Goal: Information Seeking & Learning: Learn about a topic

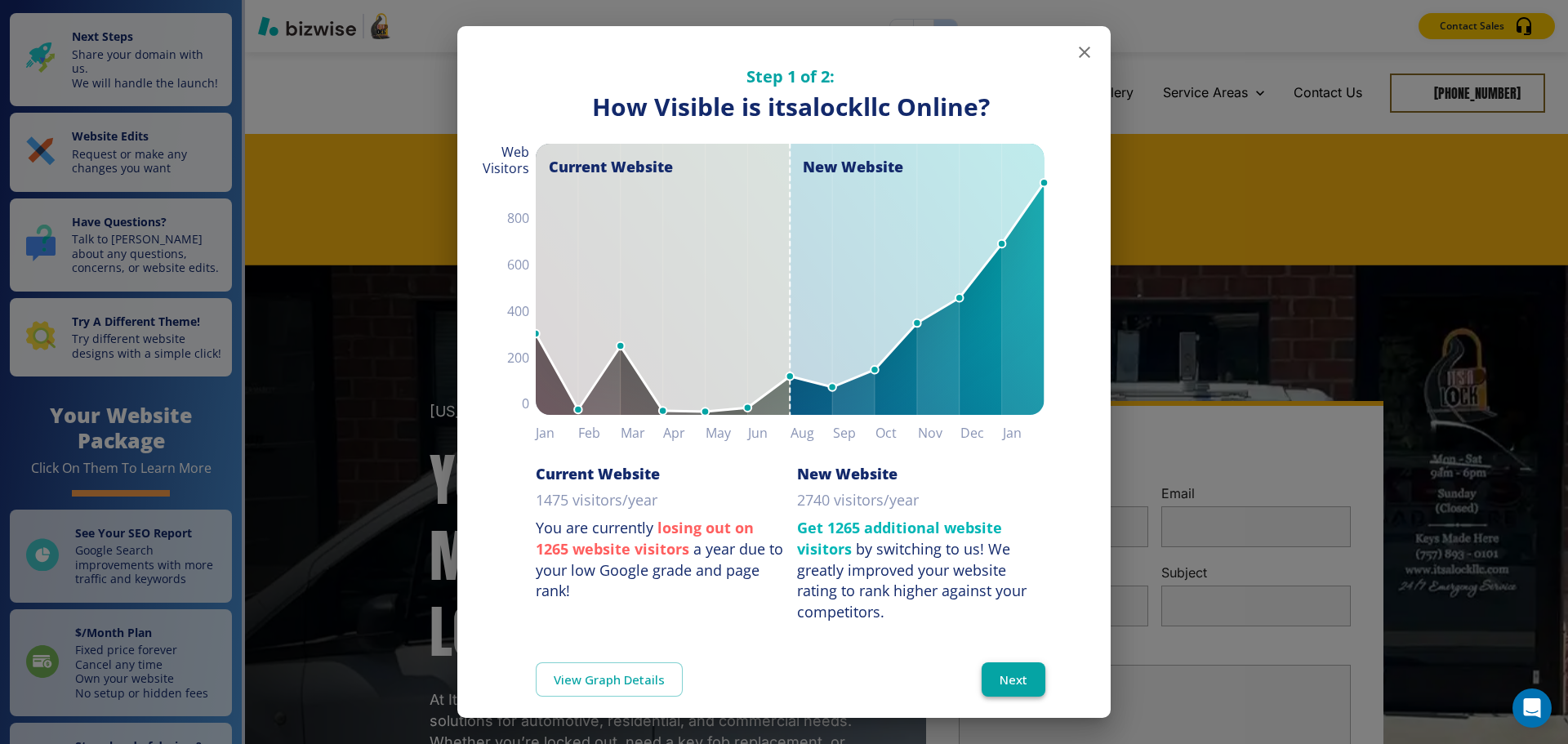
click at [985, 678] on button "Next" at bounding box center [1013, 679] width 64 height 34
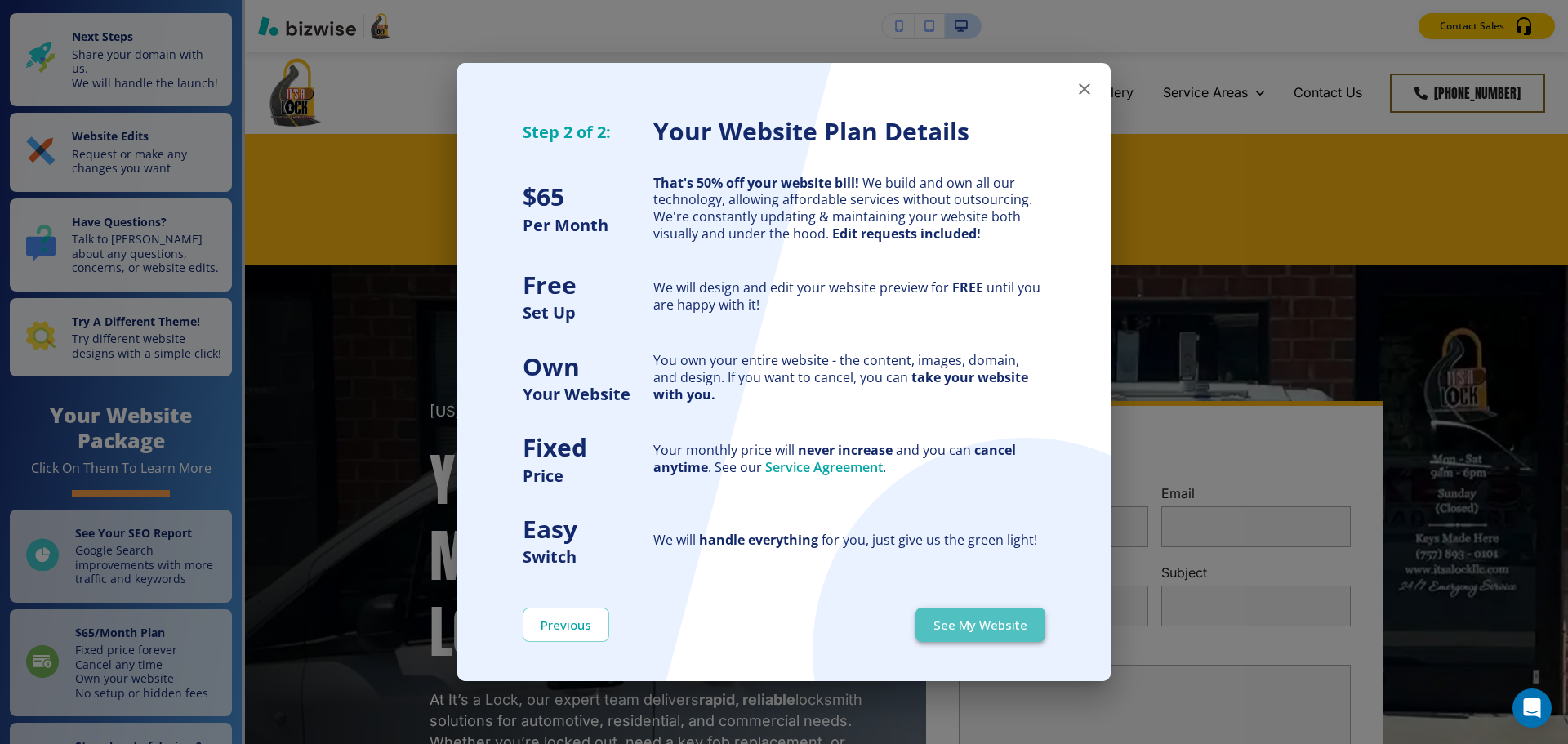
click at [1001, 623] on button "See My Website" at bounding box center [980, 625] width 130 height 34
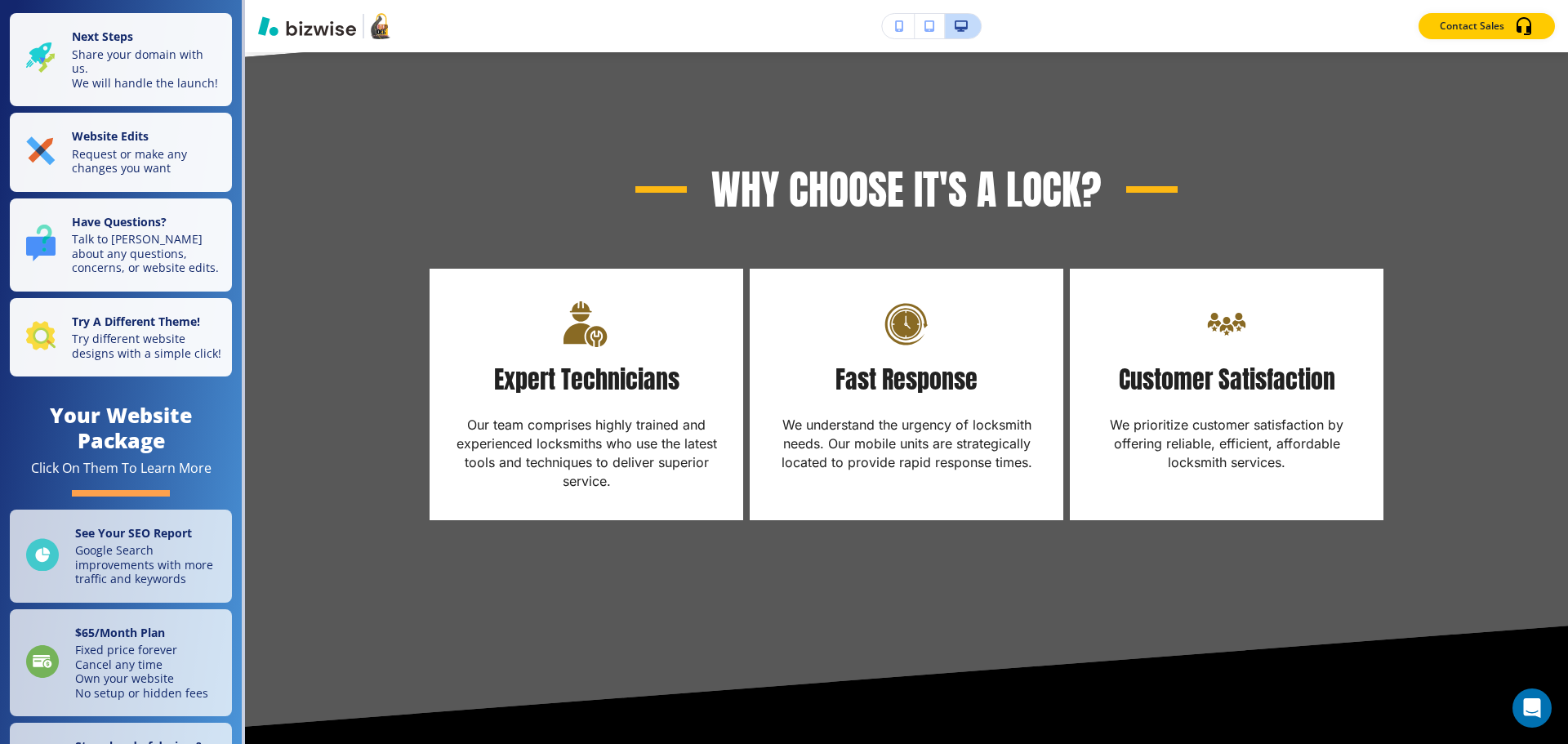
scroll to position [5474, 0]
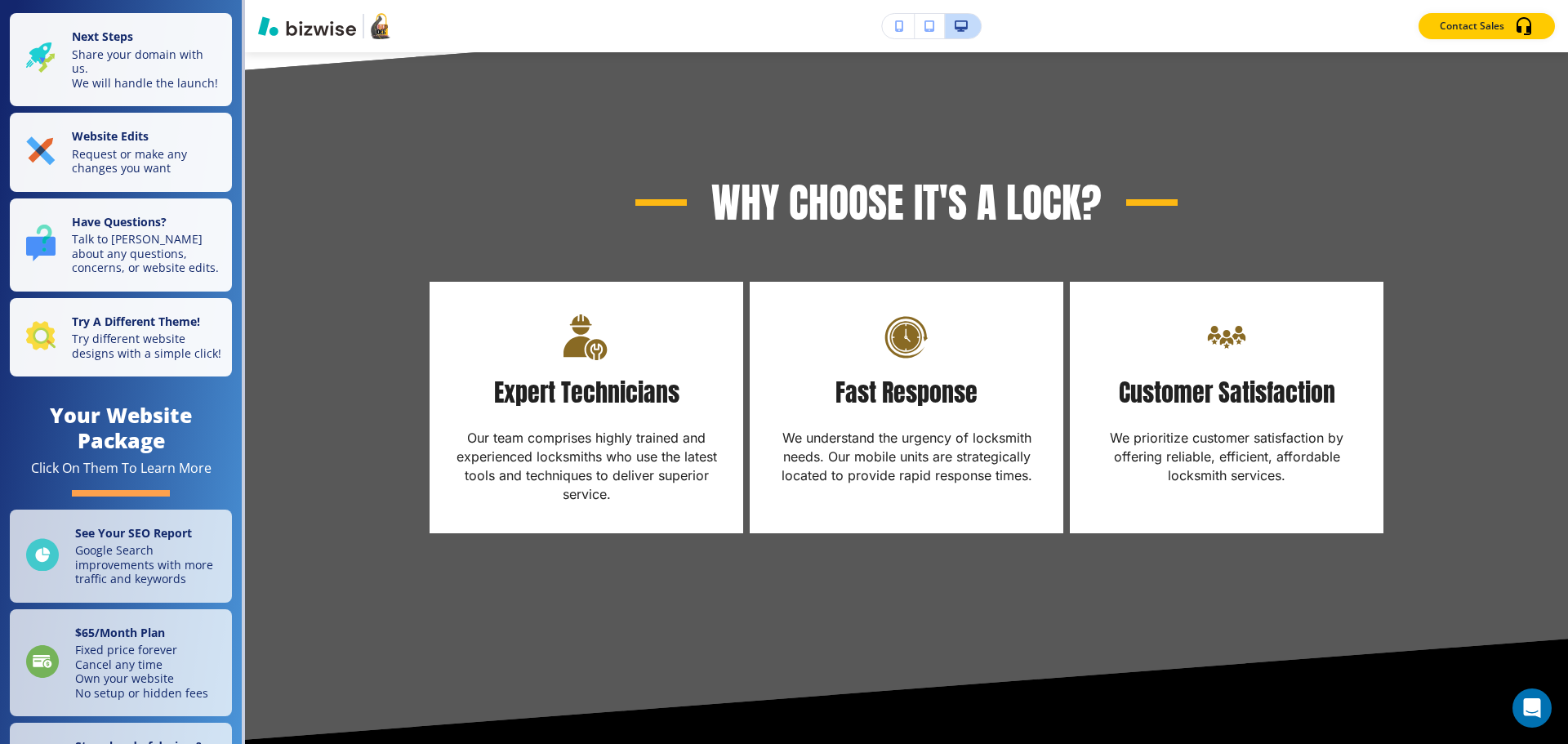
click at [934, 31] on button "button" at bounding box center [929, 25] width 30 height 24
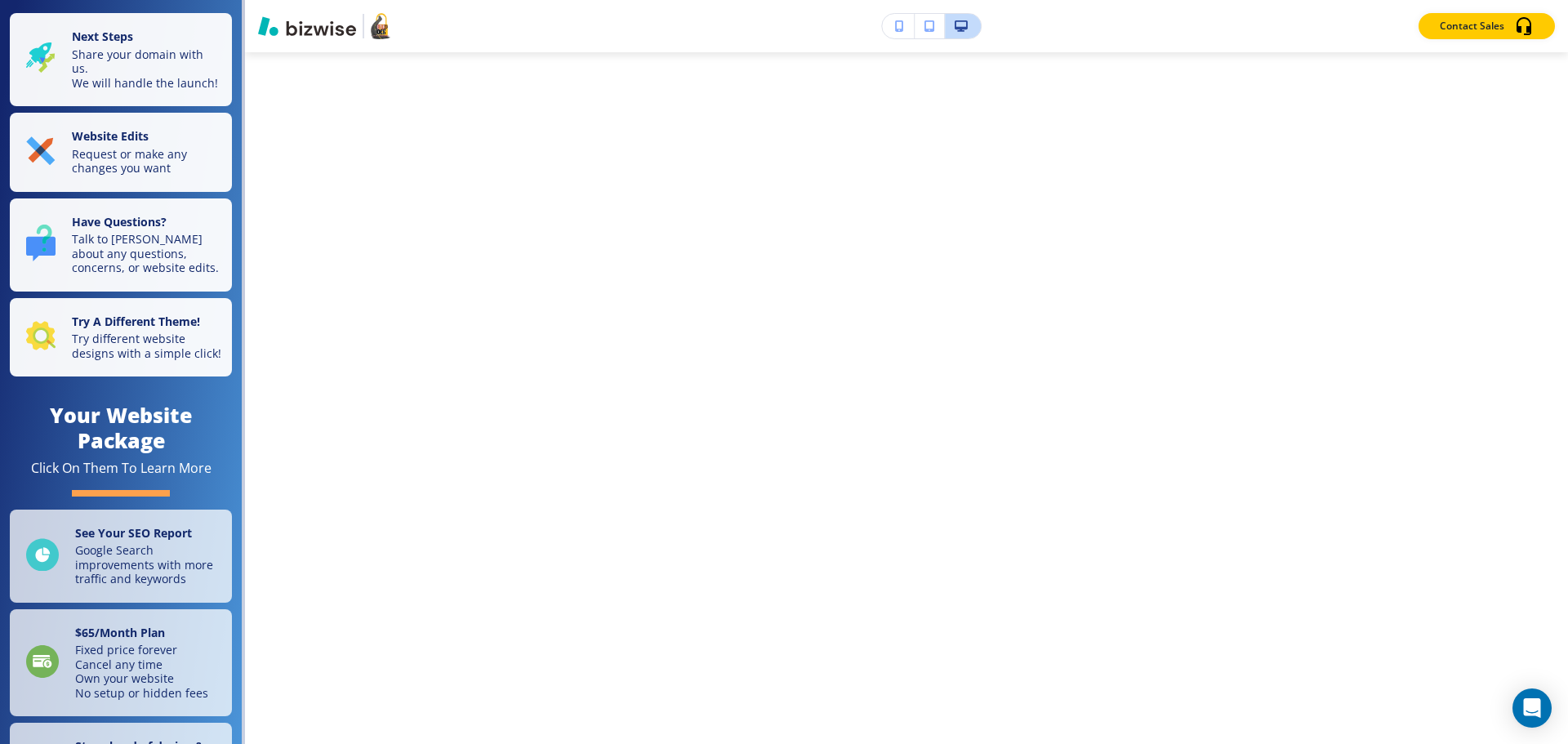
click at [957, 22] on icon "button" at bounding box center [961, 26] width 13 height 12
click at [962, 24] on icon "button" at bounding box center [961, 26] width 13 height 12
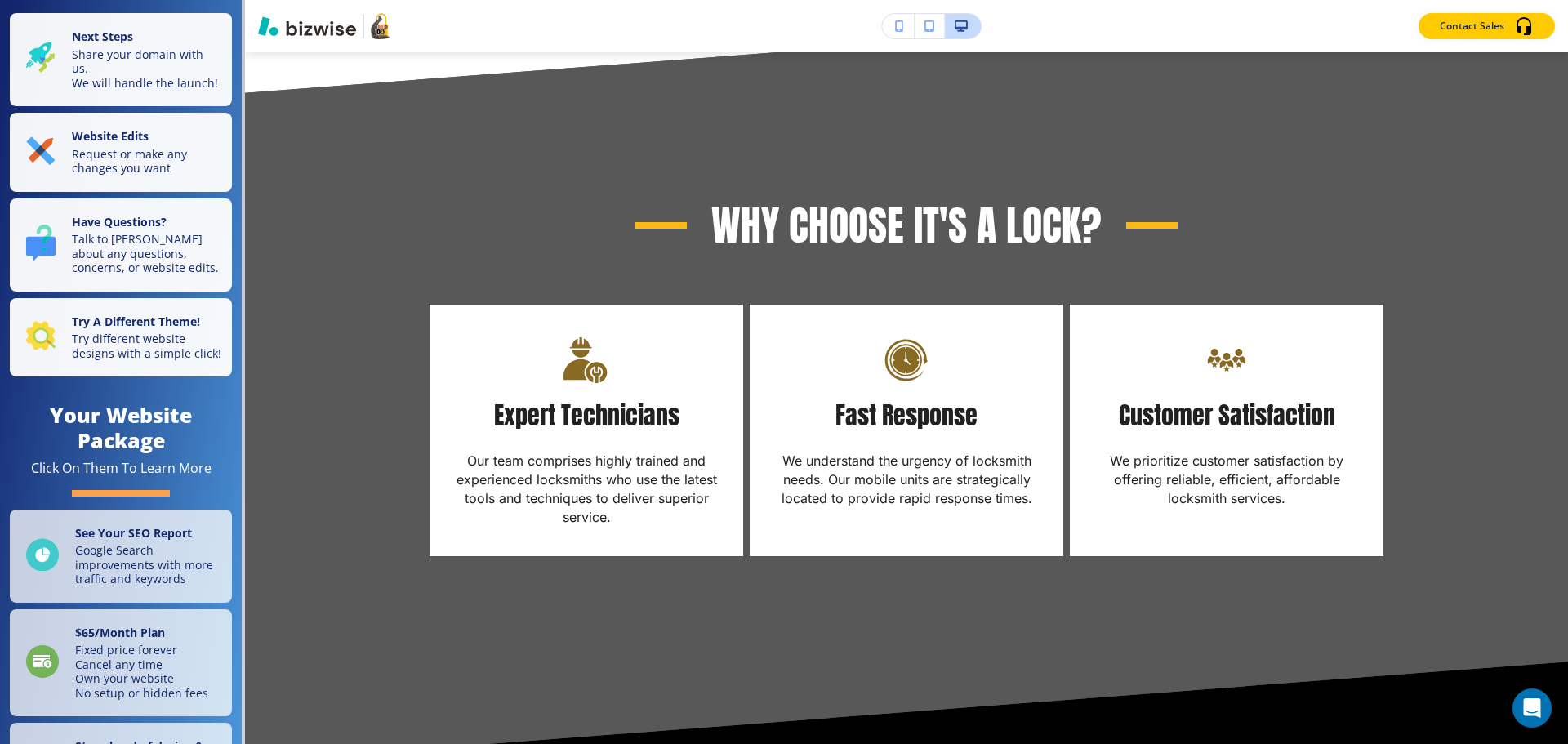
scroll to position [5042, 0]
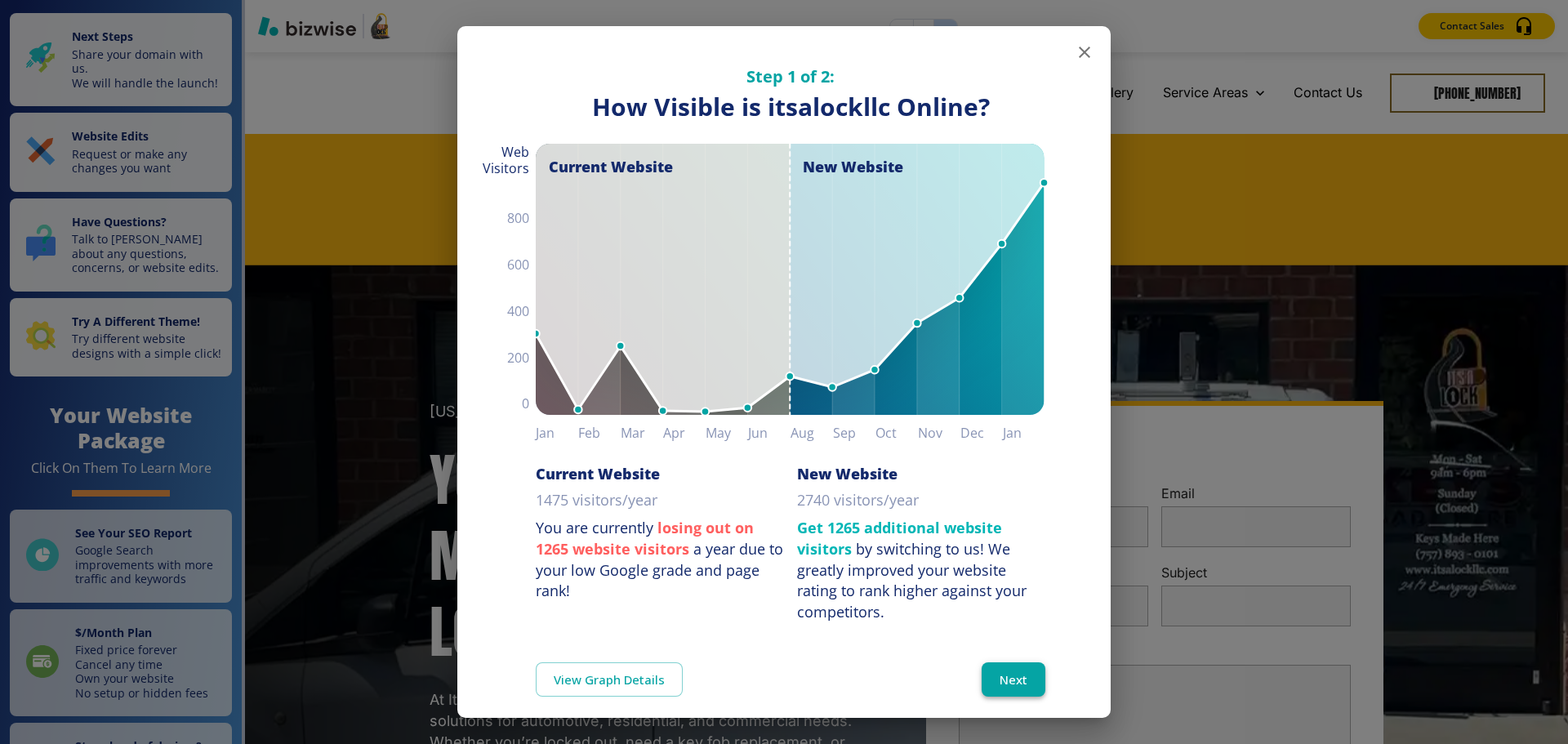
click at [1006, 669] on button "Next" at bounding box center [1013, 679] width 64 height 34
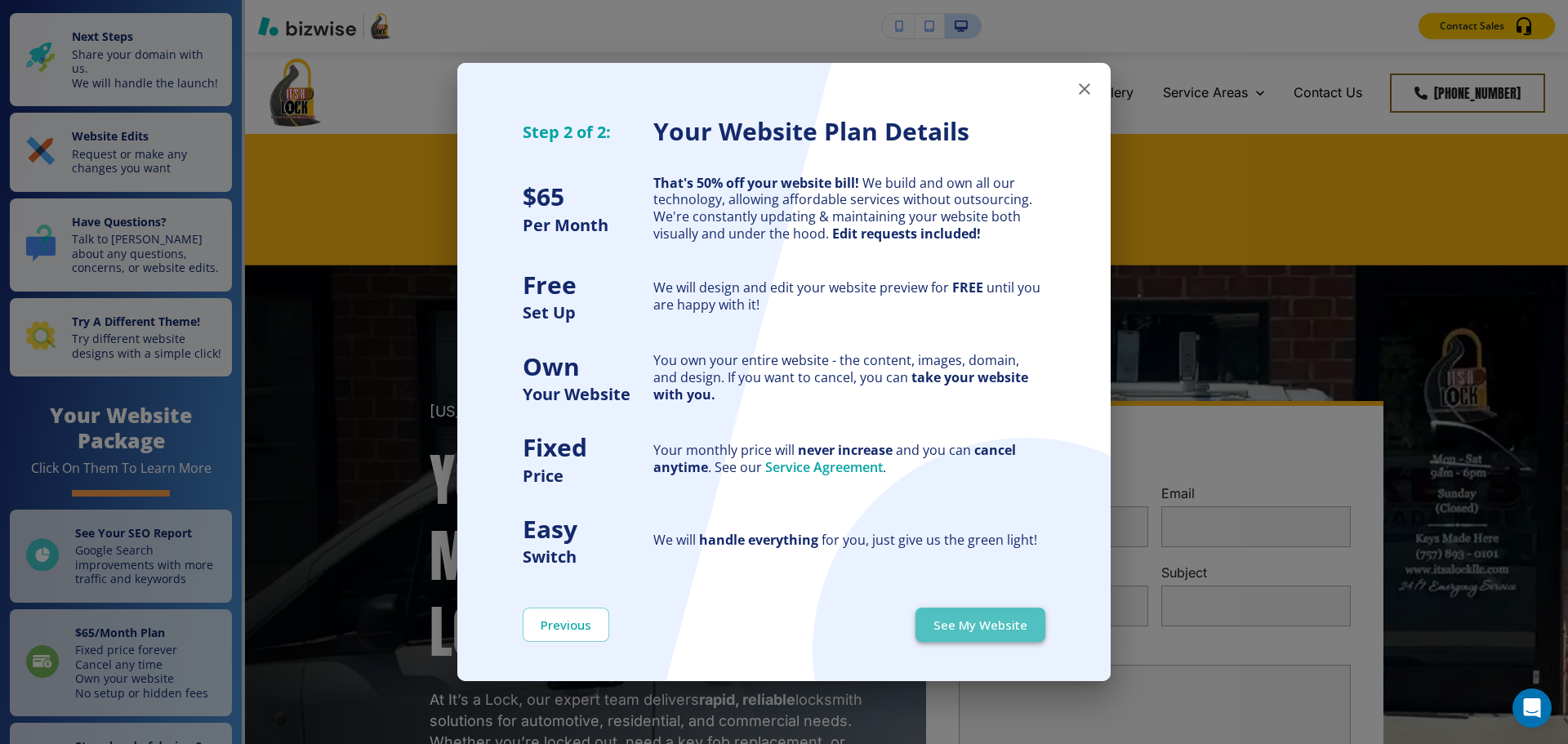
click at [1008, 621] on button "See My Website" at bounding box center [980, 625] width 130 height 34
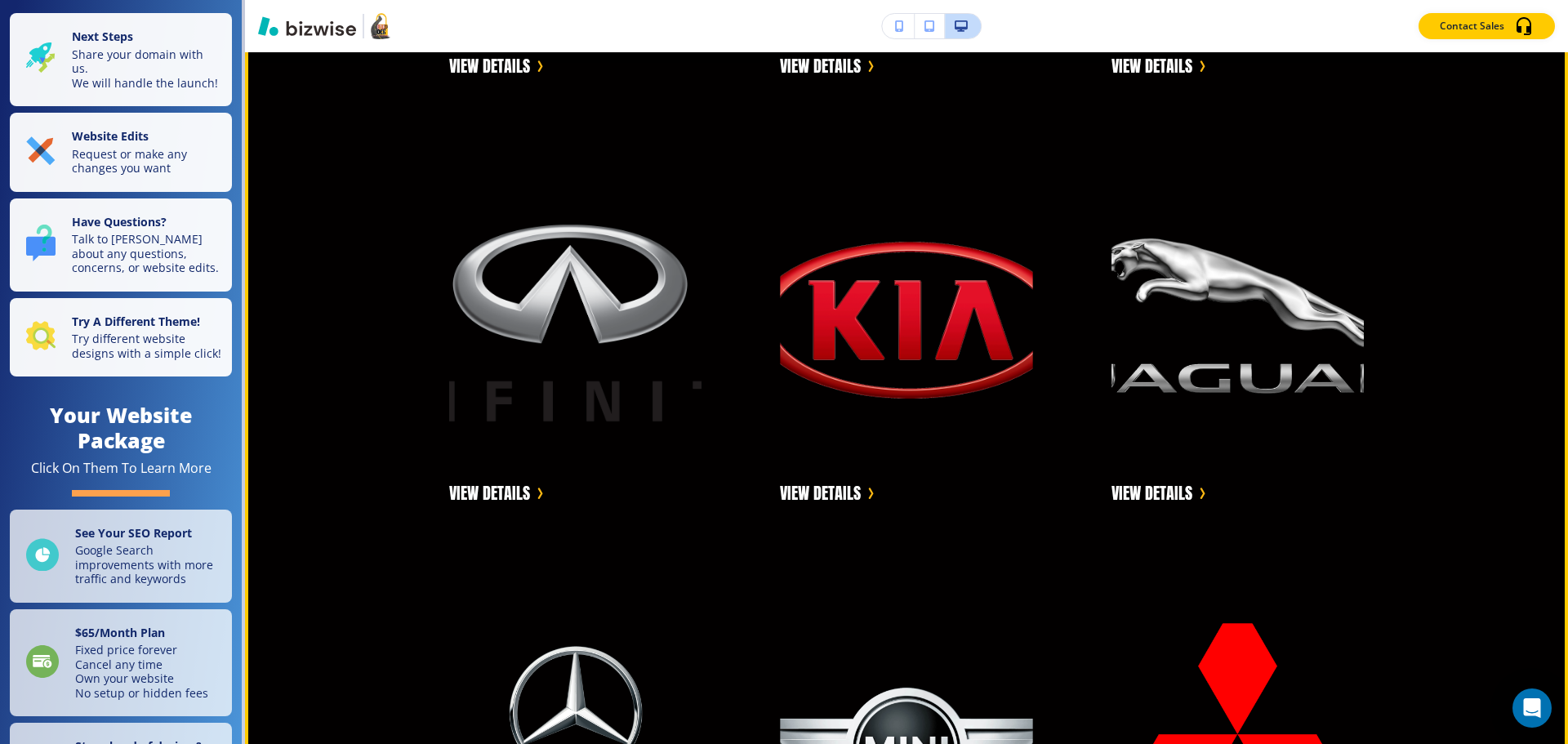
scroll to position [6780, 0]
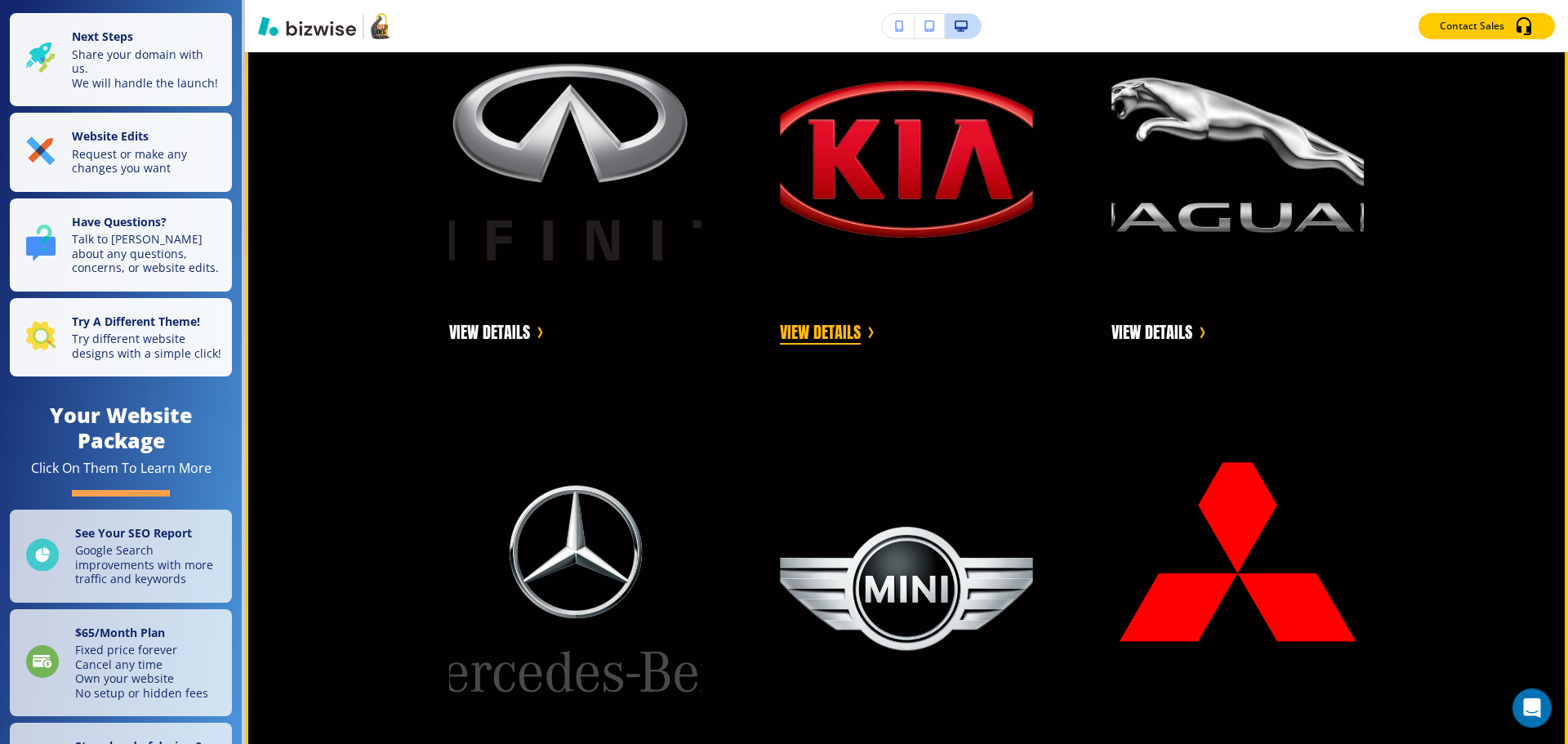
click at [823, 336] on button "VIEW DETAILS" at bounding box center [820, 332] width 81 height 24
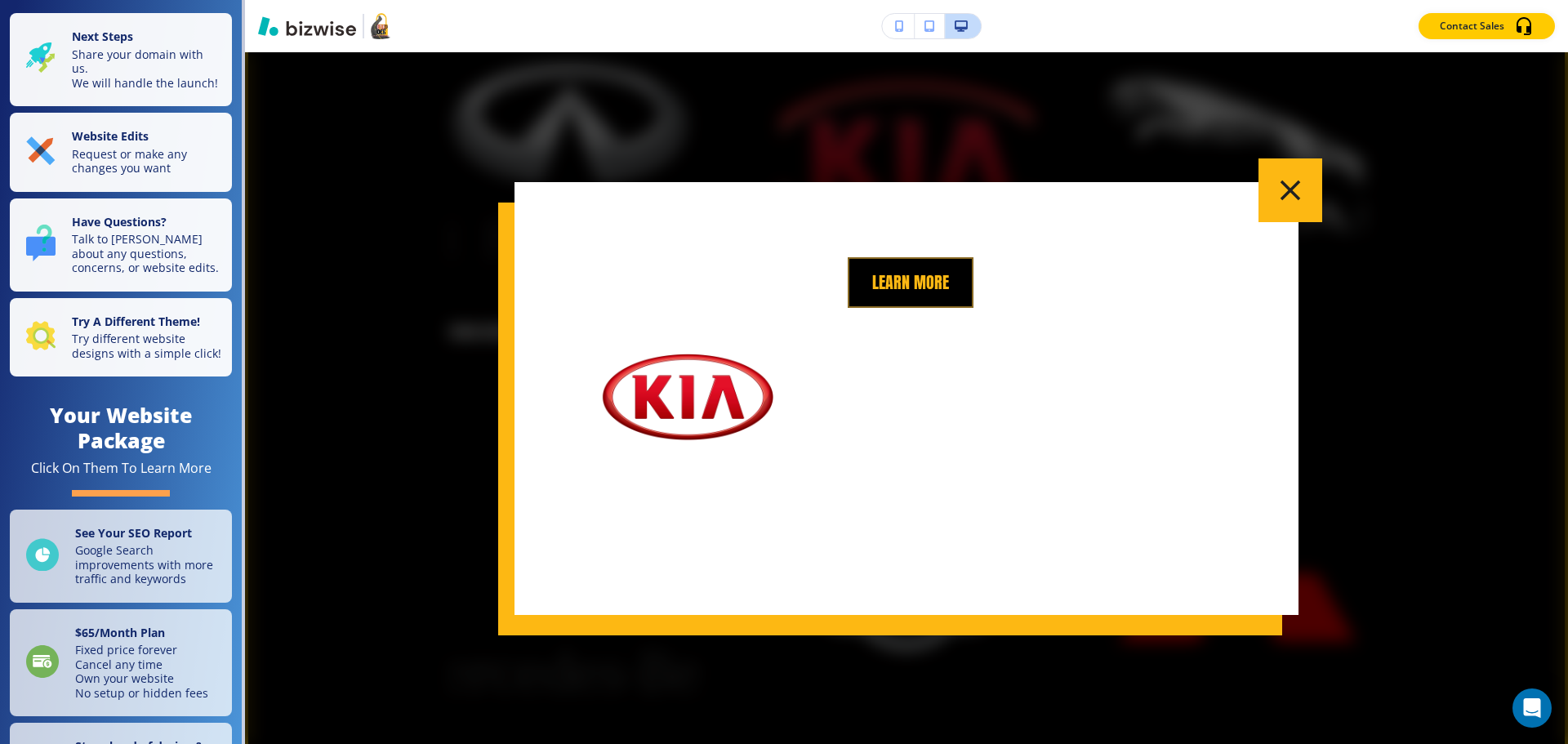
click at [914, 298] on button "Learn More" at bounding box center [910, 283] width 126 height 50
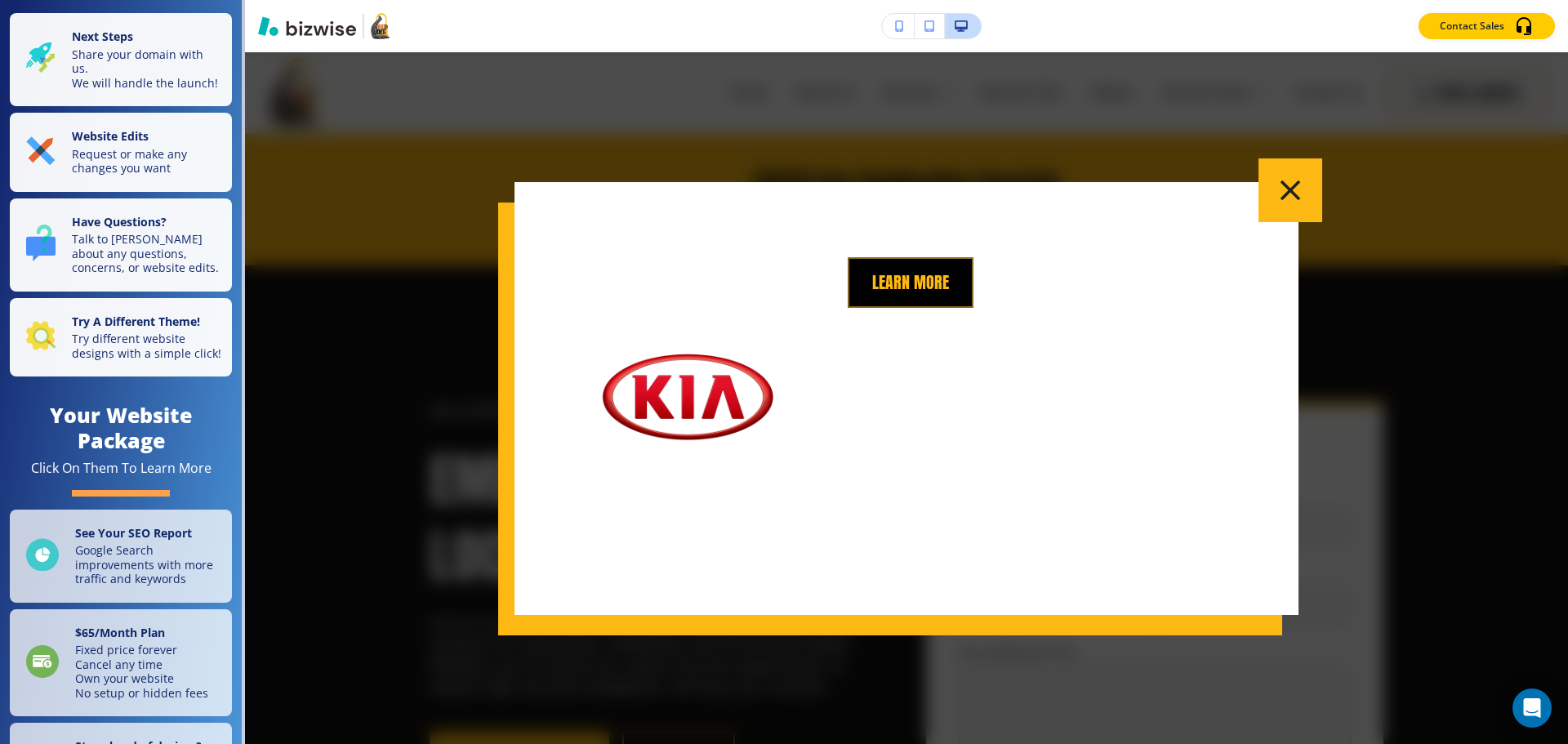
click at [940, 294] on button "Learn More" at bounding box center [910, 283] width 126 height 50
click at [1299, 187] on icon "button" at bounding box center [1290, 188] width 34 height 34
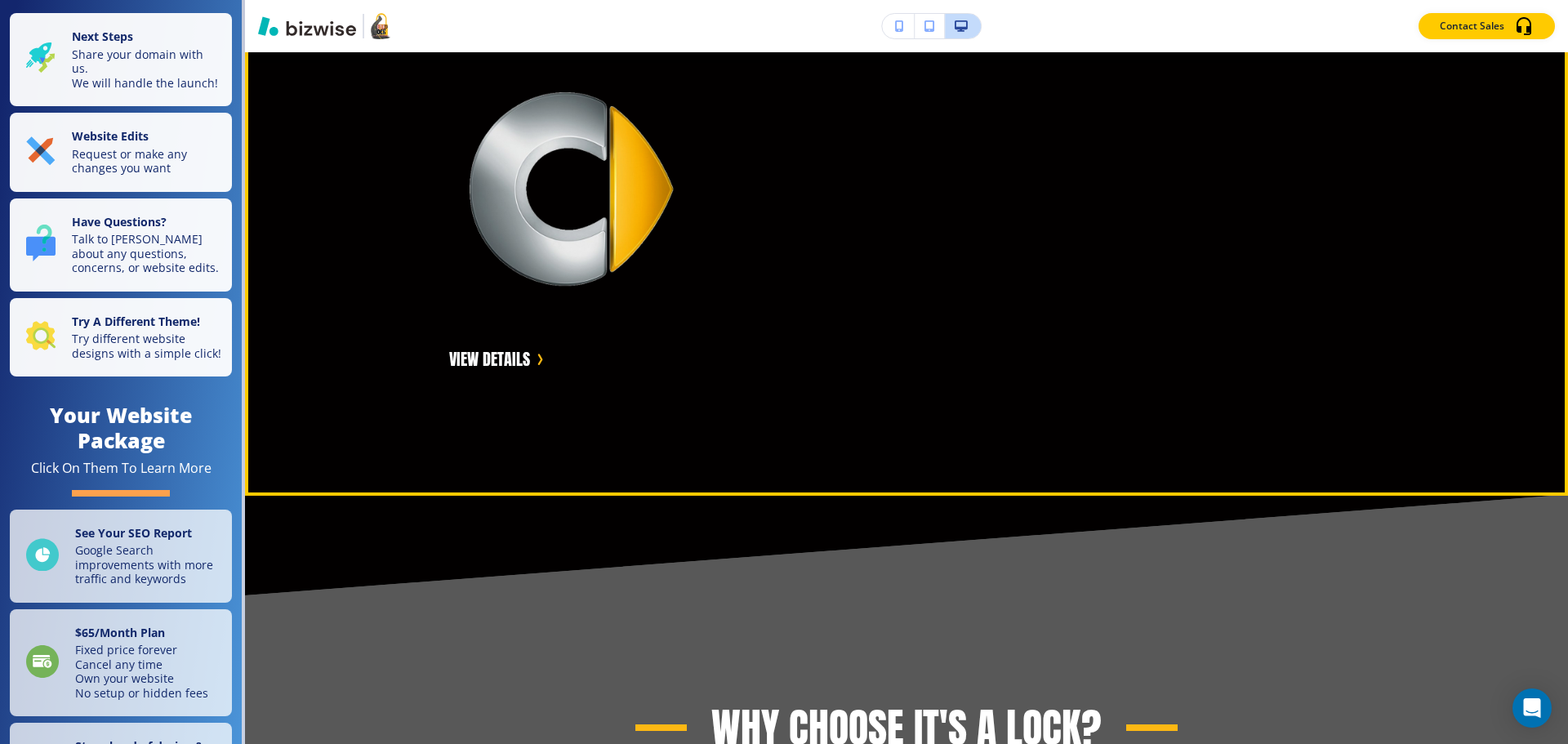
scroll to position [9738, 0]
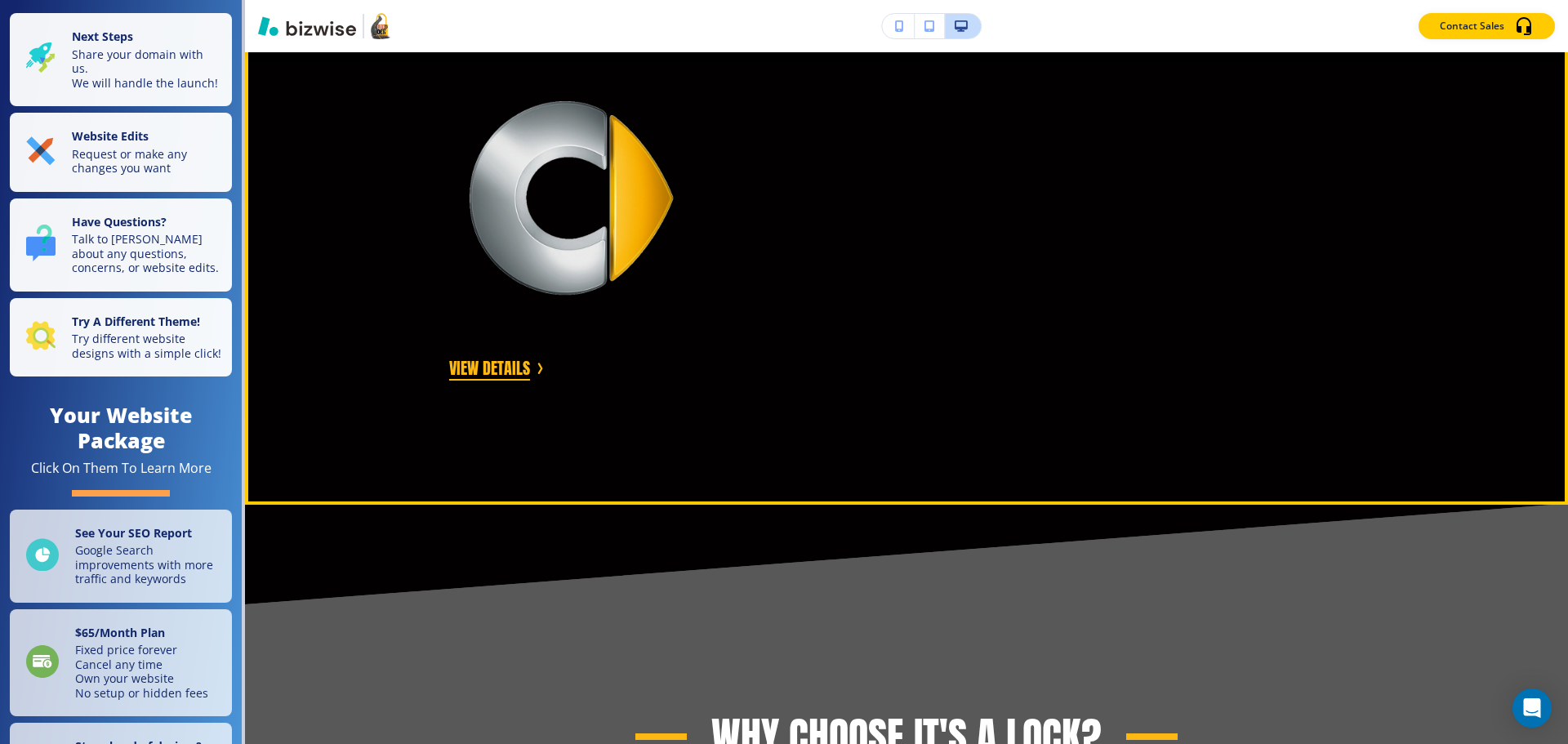
click at [500, 363] on button "VIEW DETAILS" at bounding box center [490, 368] width 81 height 24
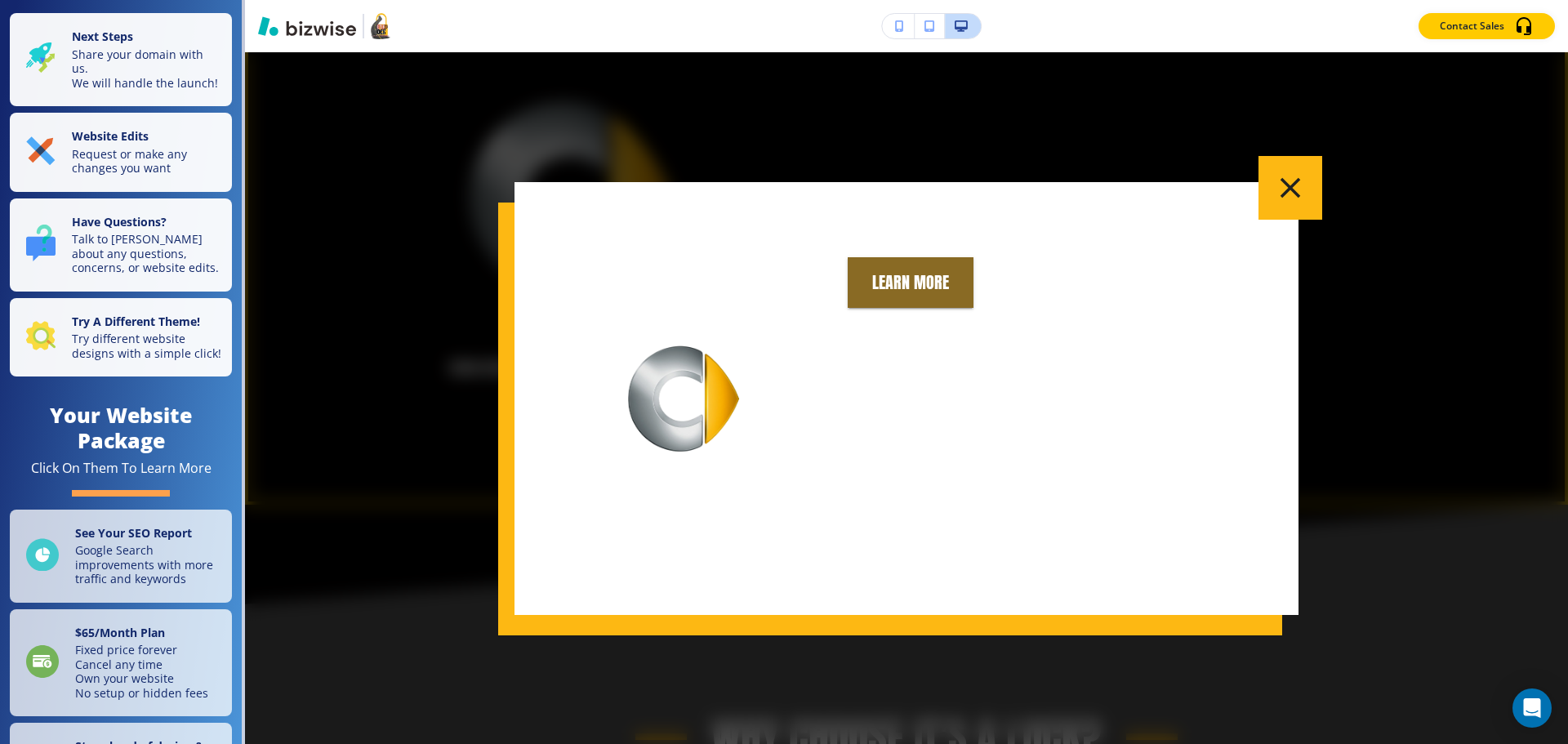
click at [1283, 181] on icon "button" at bounding box center [1290, 188] width 21 height 21
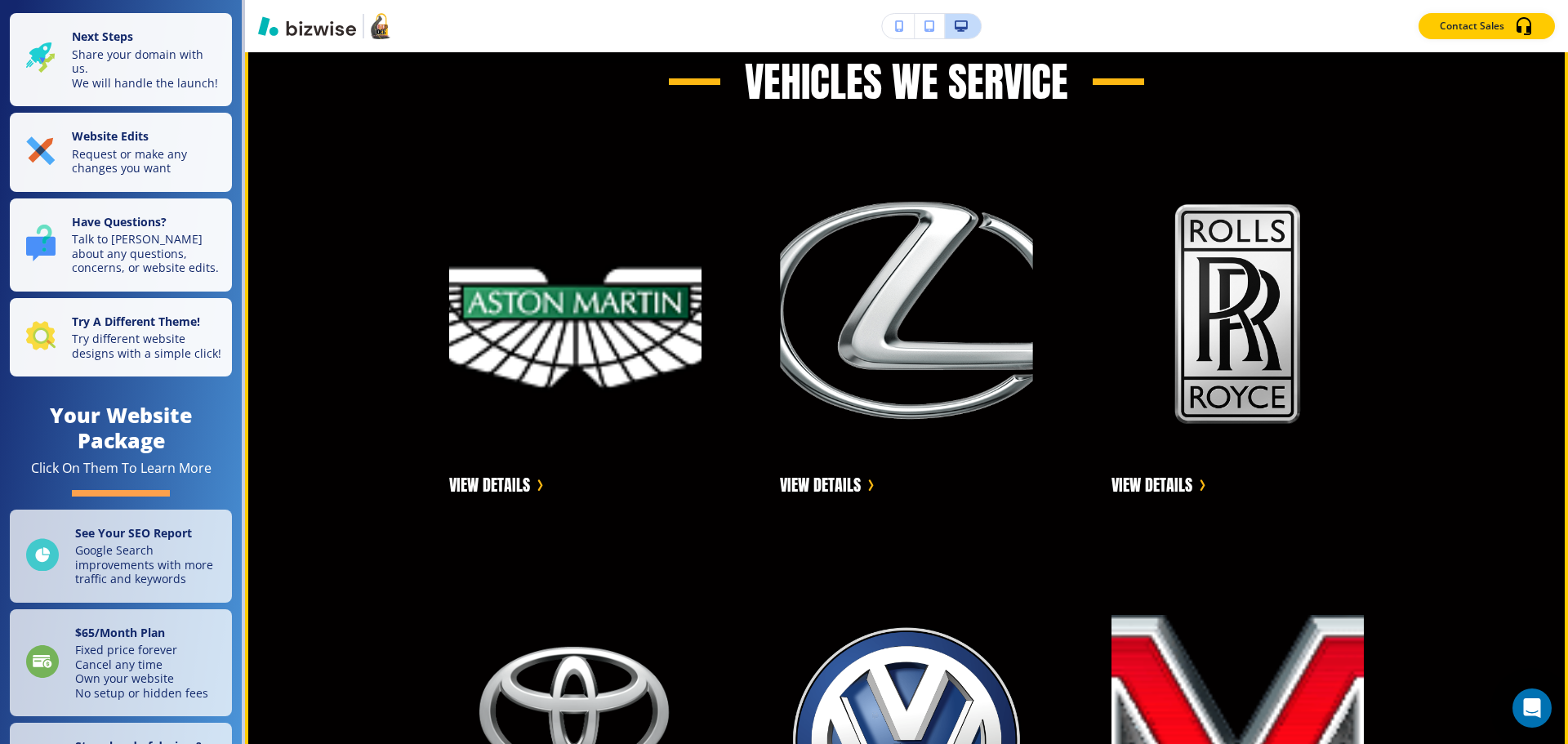
scroll to position [4264, 0]
